Goal: Task Accomplishment & Management: Complete application form

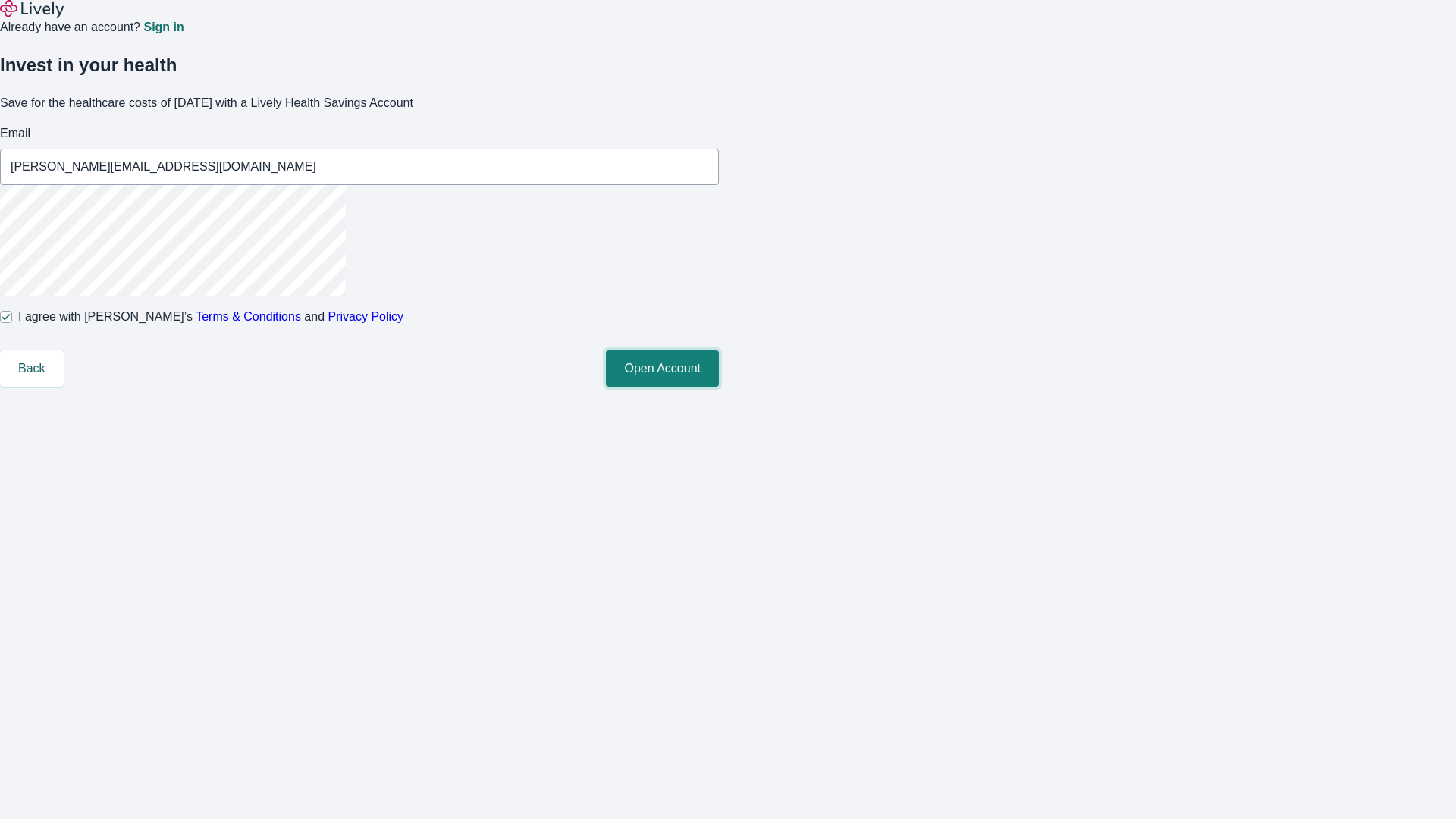
click at [719, 387] on button "Open Account" at bounding box center [663, 368] width 113 height 36
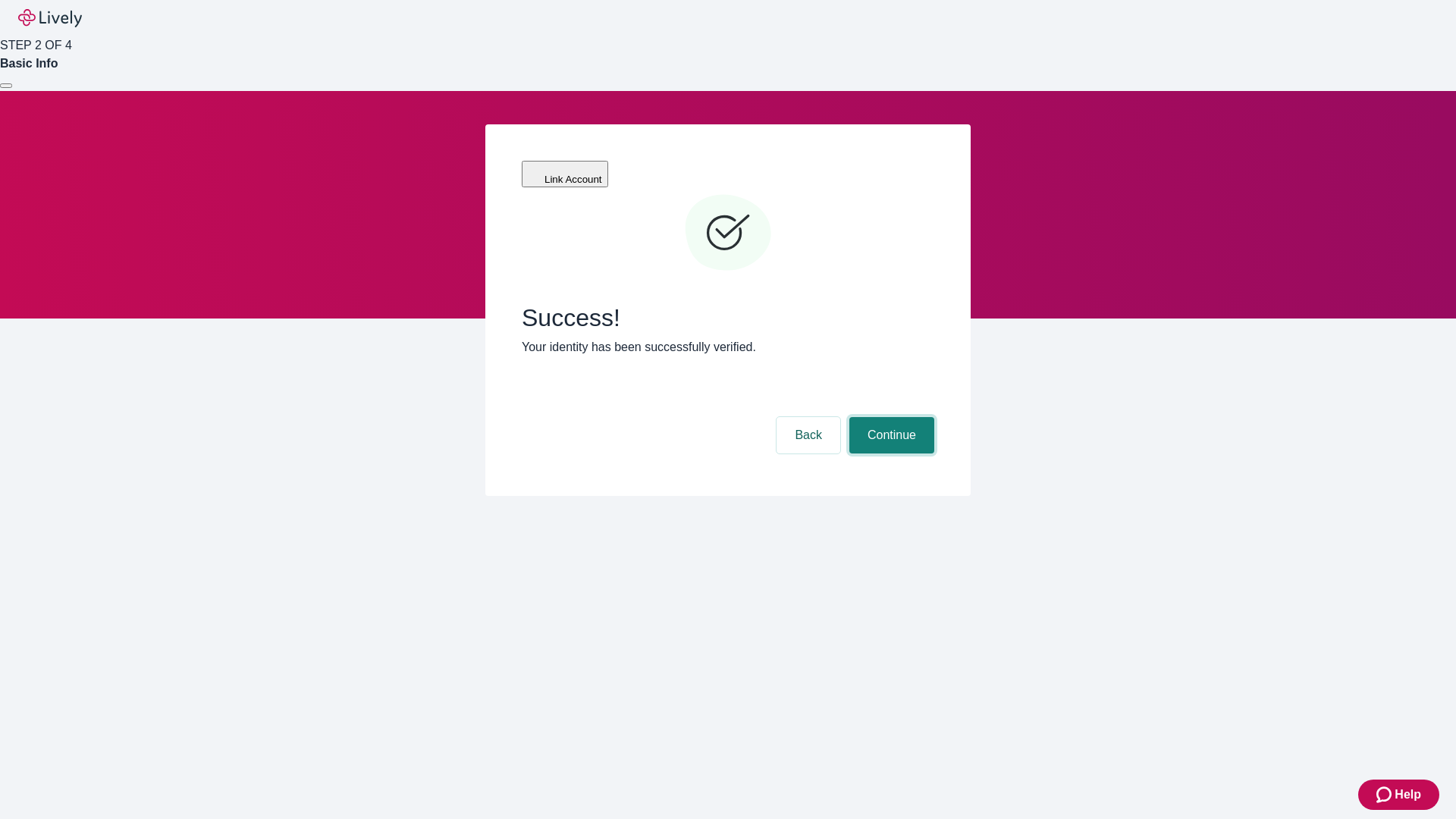
click at [890, 417] on button "Continue" at bounding box center [892, 435] width 85 height 36
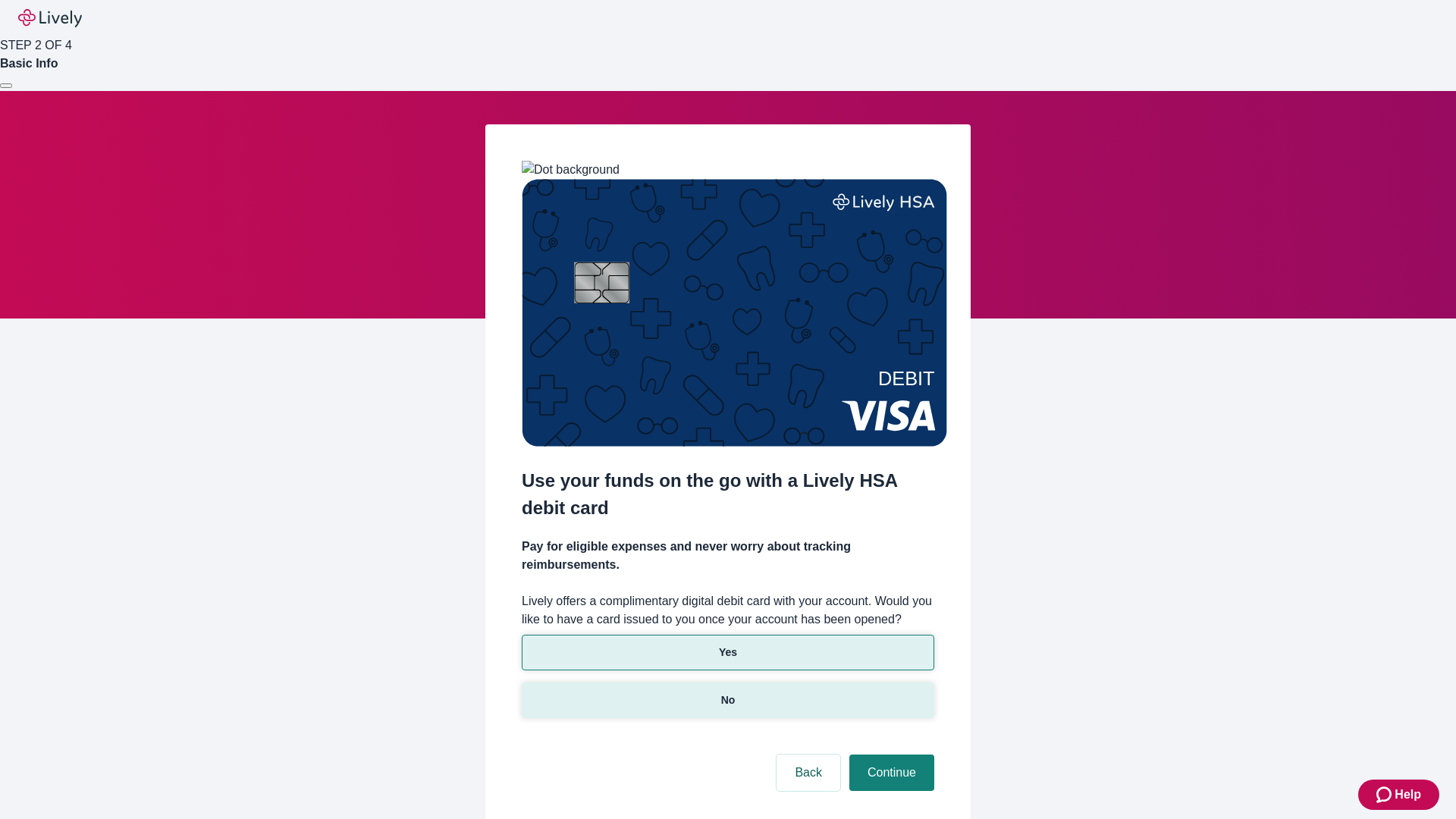
click at [728, 692] on p "No" at bounding box center [728, 700] width 14 height 16
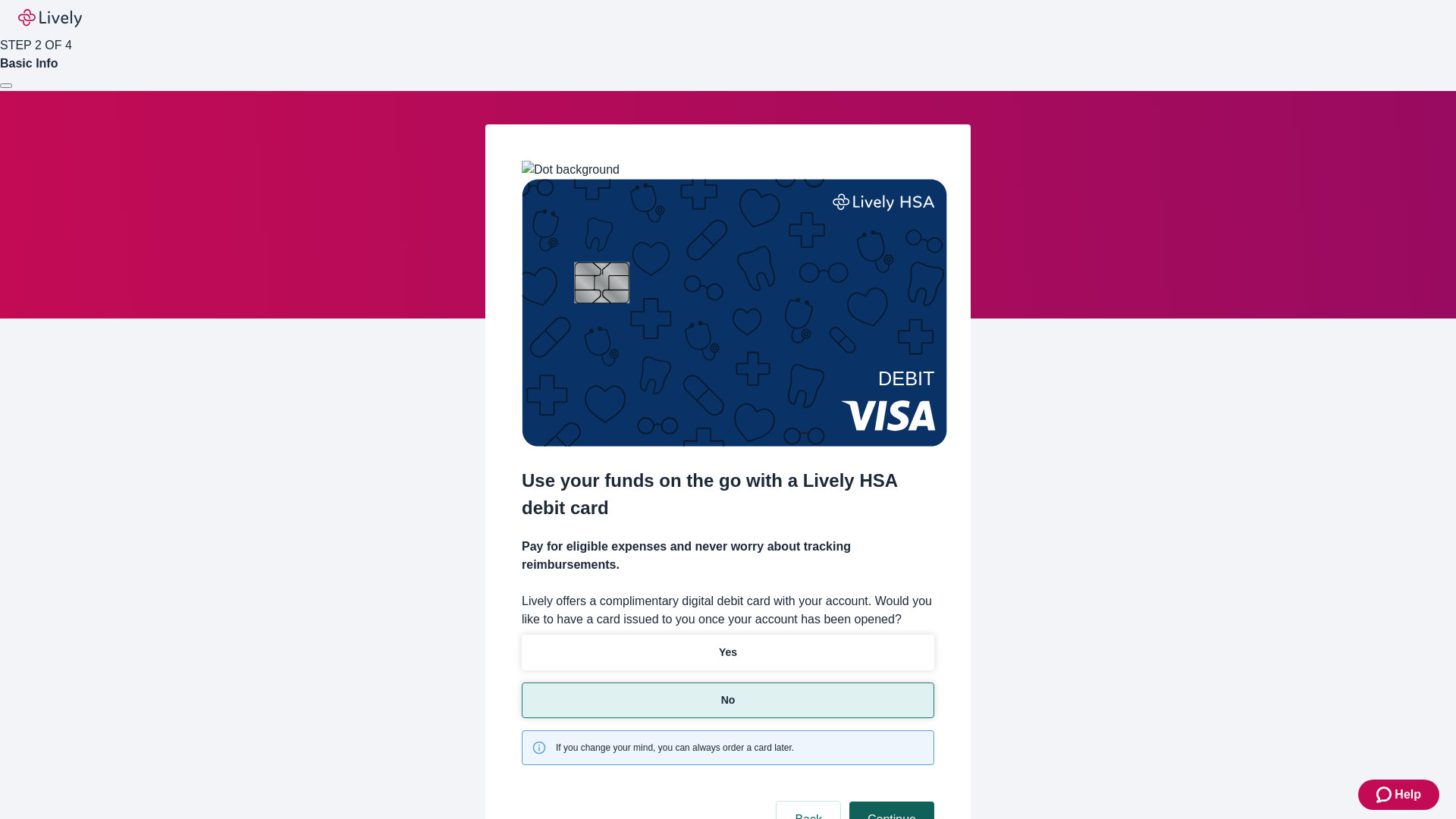
click at [890, 802] on button "Continue" at bounding box center [892, 820] width 85 height 36
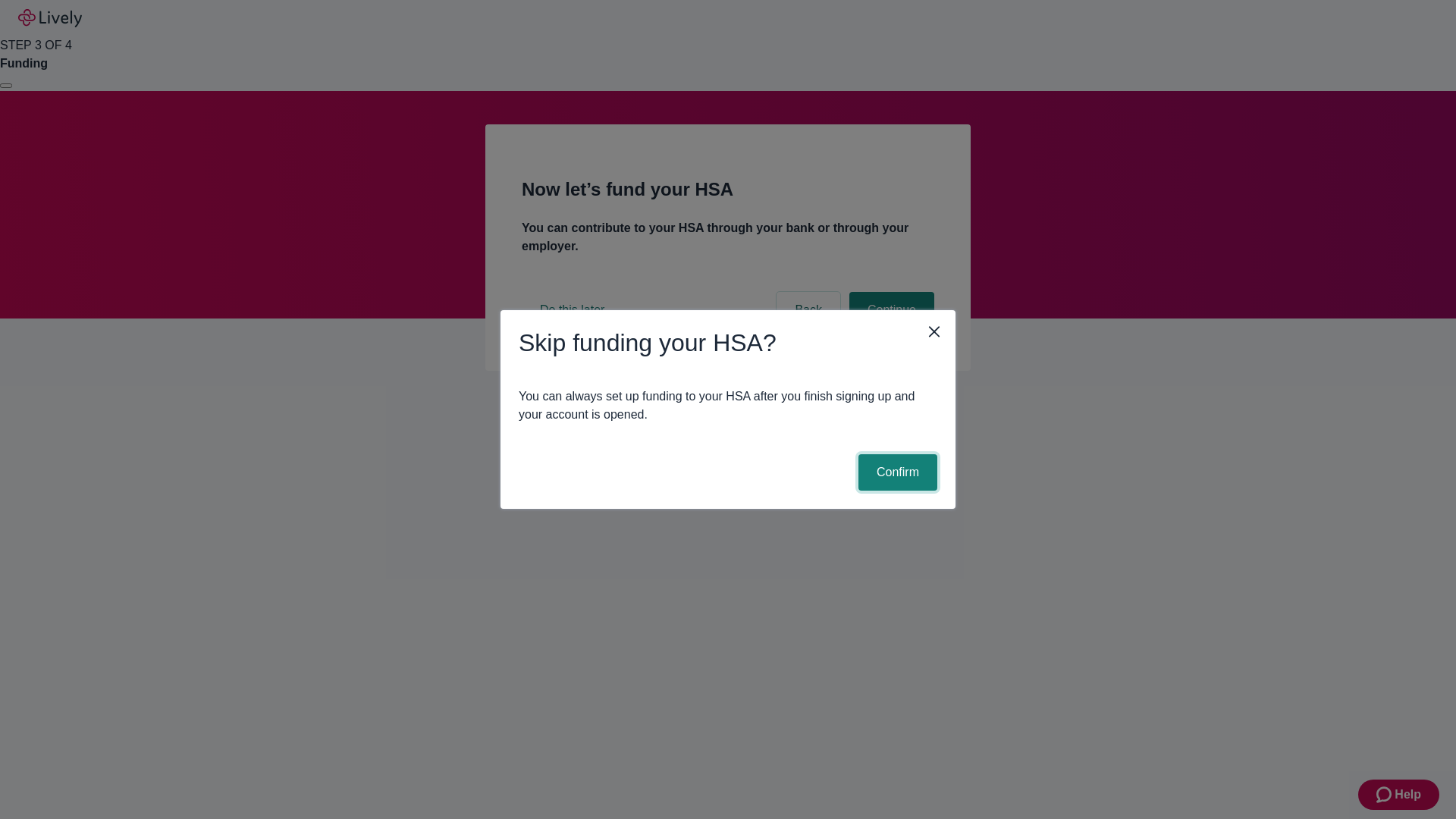
click at [896, 473] on button "Confirm" at bounding box center [897, 472] width 79 height 36
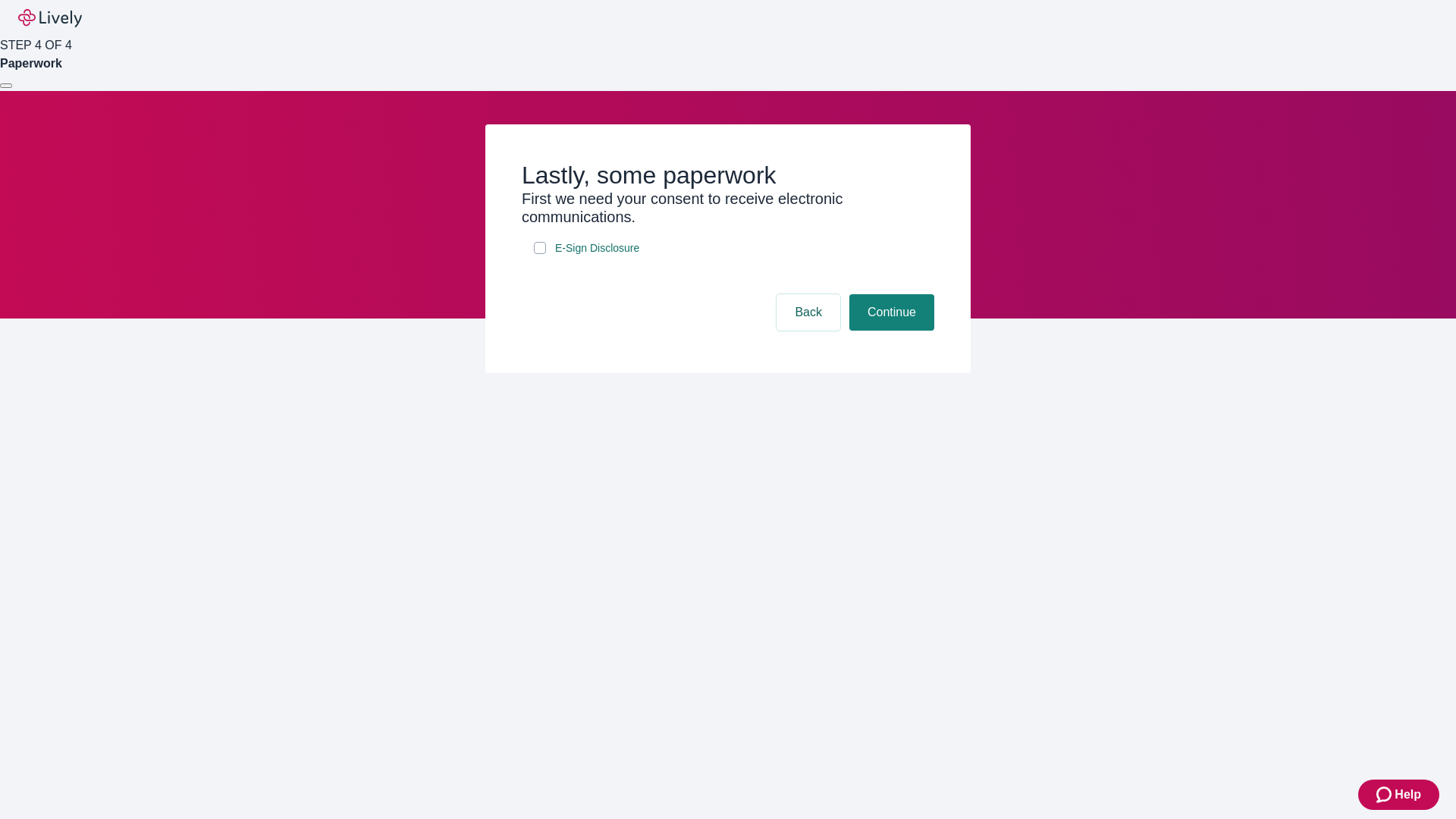
click at [540, 254] on input "E-Sign Disclosure" at bounding box center [540, 248] width 12 height 12
checkbox input "true"
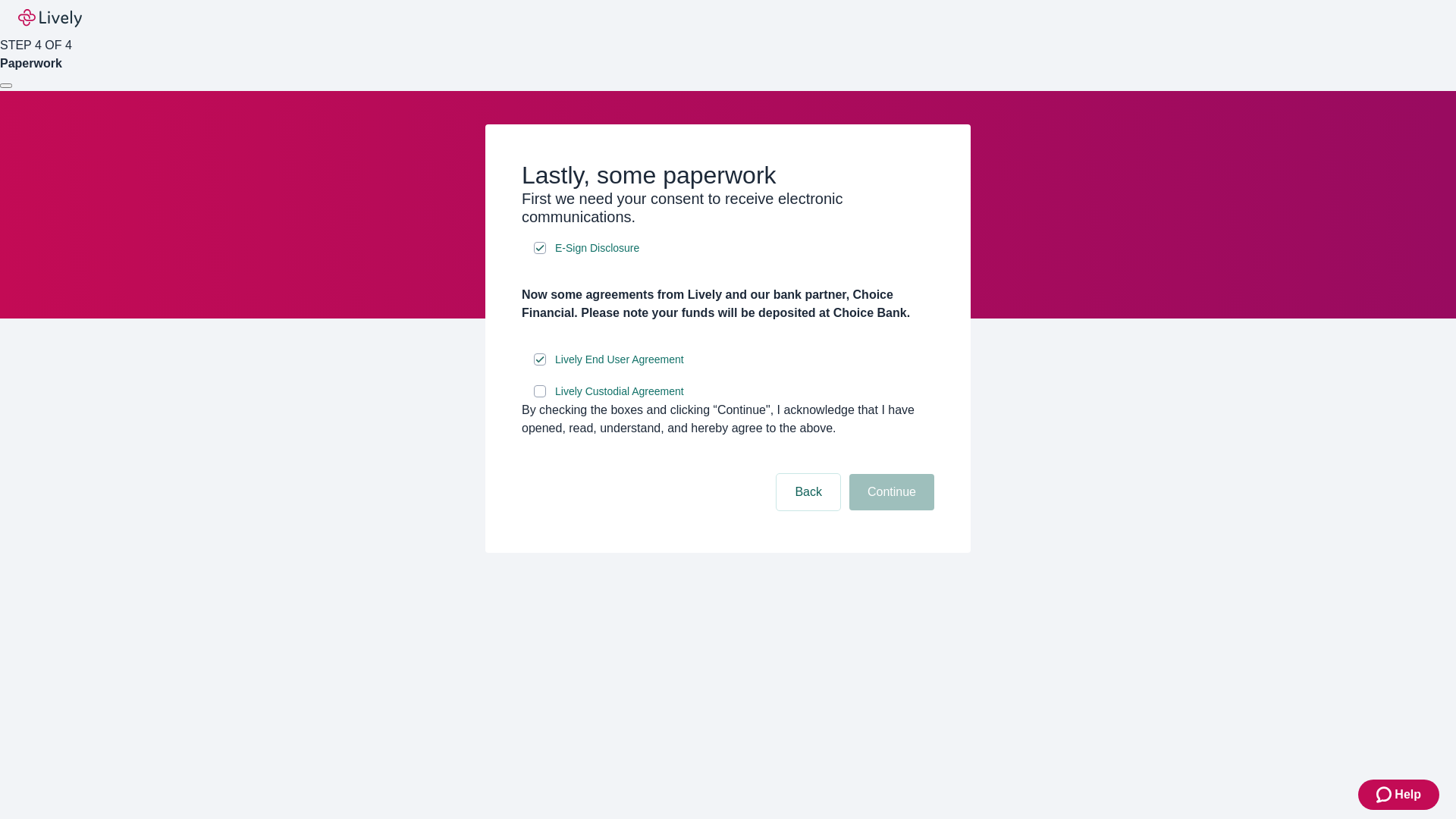
click at [540, 398] on input "Lively Custodial Agreement" at bounding box center [540, 391] width 12 height 12
checkbox input "true"
click at [890, 511] on button "Continue" at bounding box center [892, 491] width 85 height 36
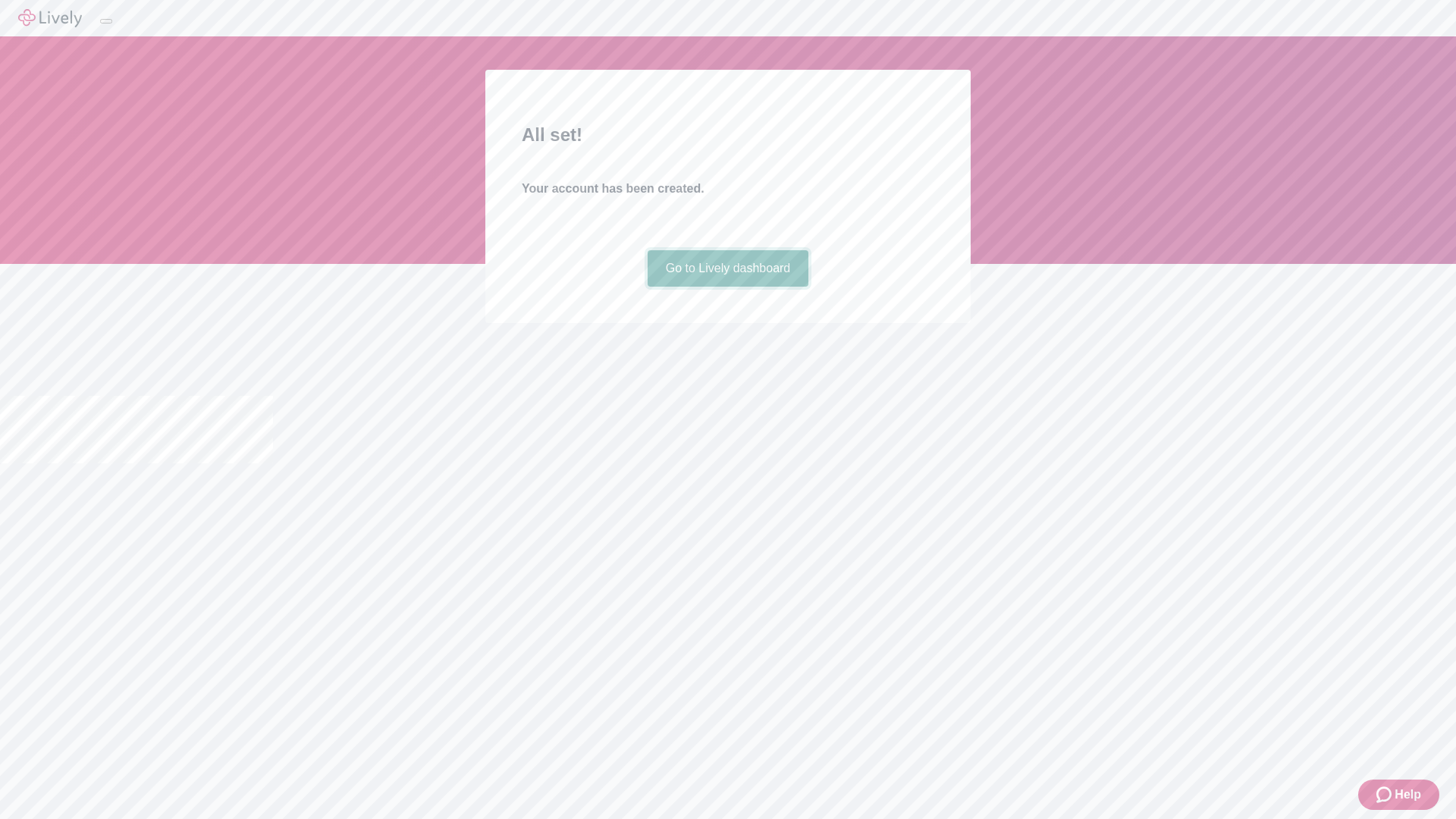
click at [728, 287] on link "Go to Lively dashboard" at bounding box center [728, 268] width 161 height 36
